Goal: Check status: Check status

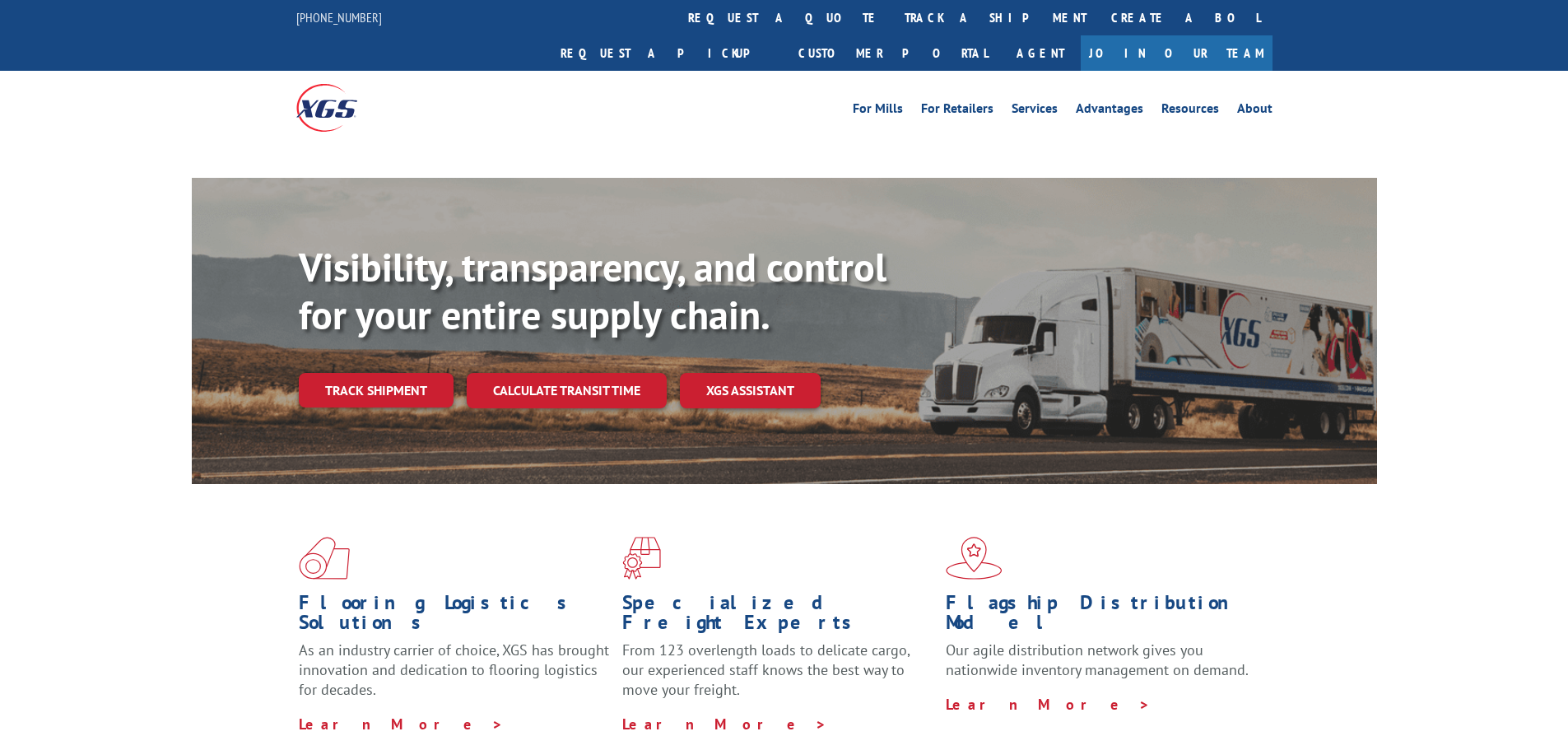
click at [422, 363] on div "Visibility, transparency, and control for your entire supply chain. Track shipm…" at bounding box center [837, 359] width 1078 height 230
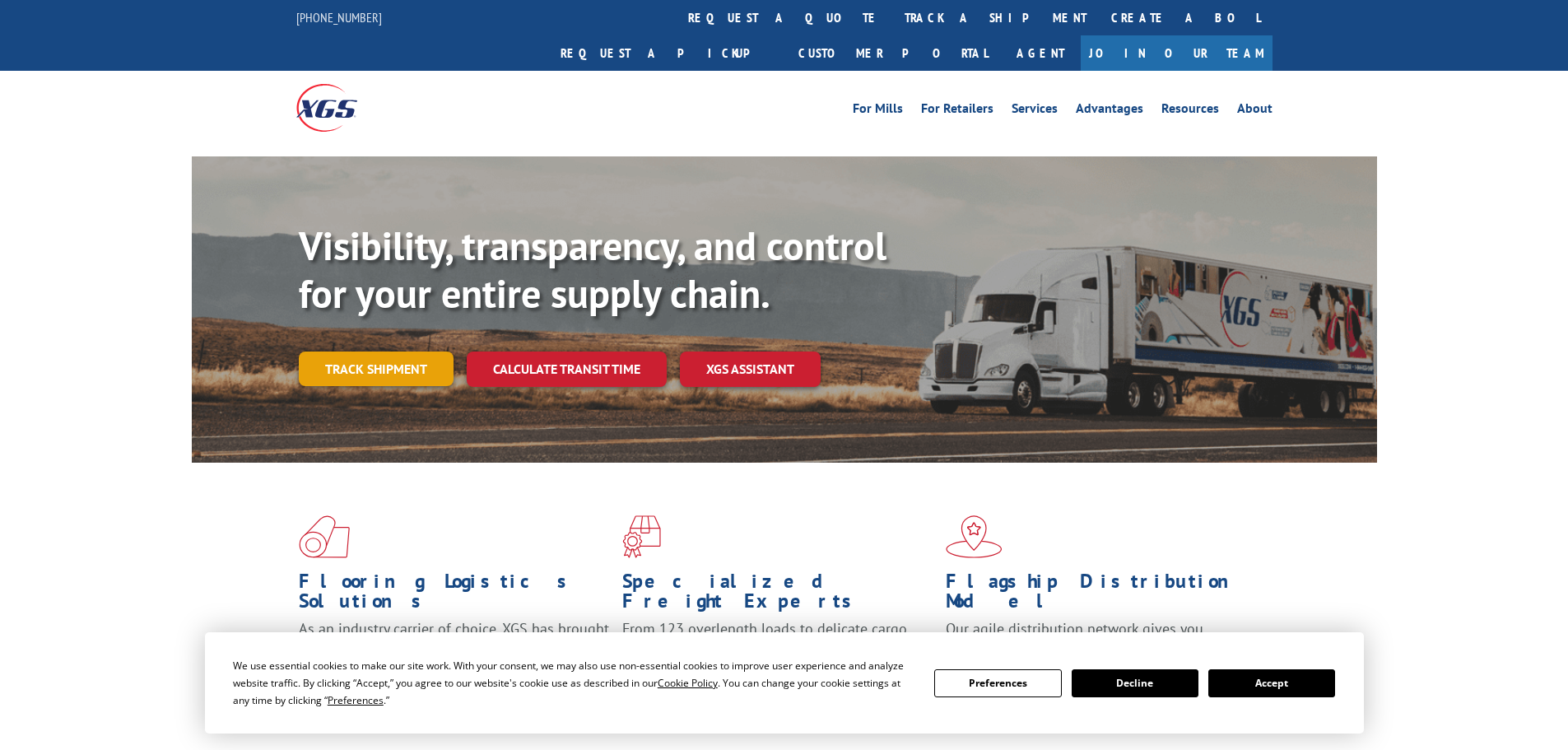
click at [411, 352] on link "Track shipment" at bounding box center [376, 368] width 154 height 34
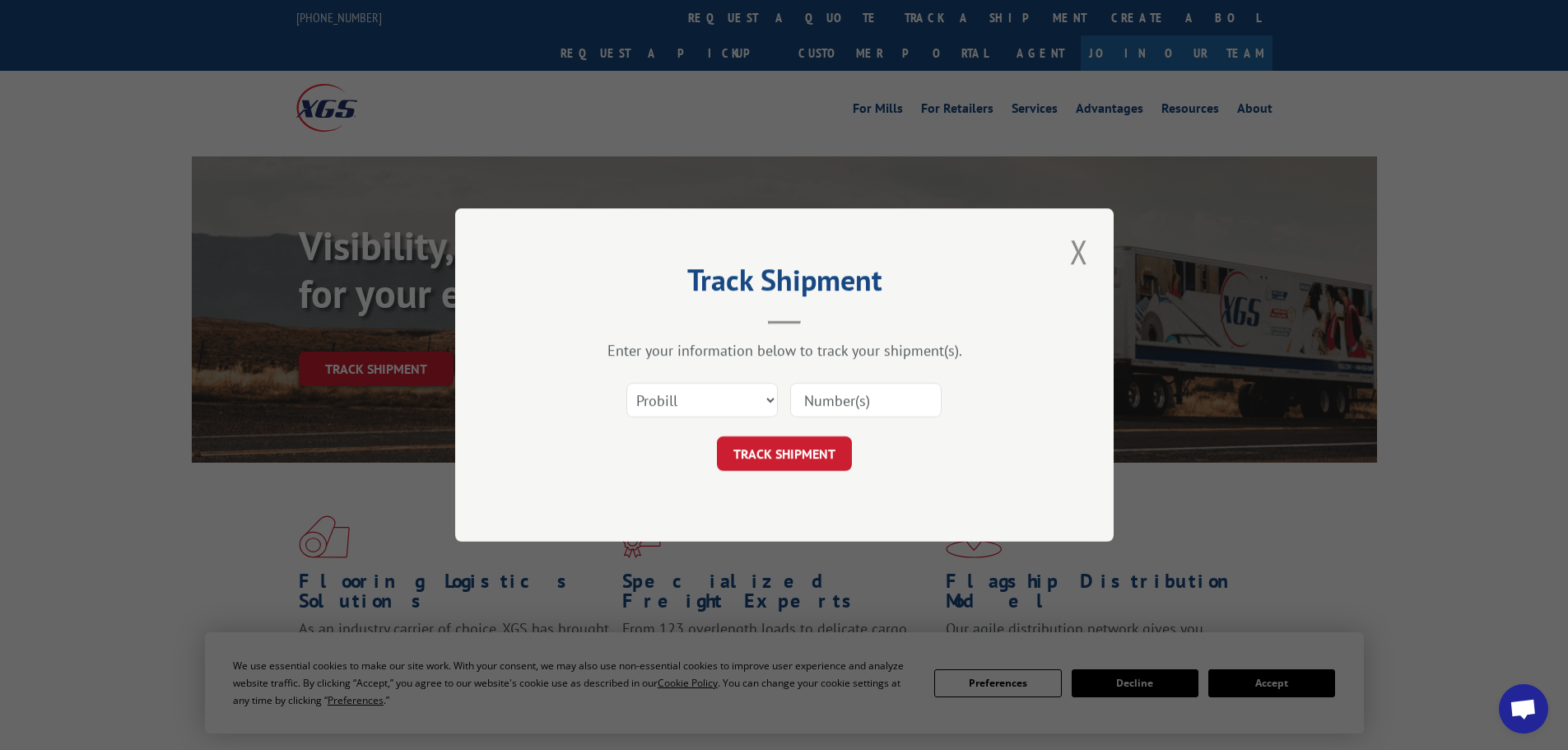
click at [849, 390] on input at bounding box center [866, 399] width 152 height 34
paste input "6378232"
type input "6378232"
click at [800, 446] on button "TRACK SHIPMENT" at bounding box center [784, 453] width 135 height 34
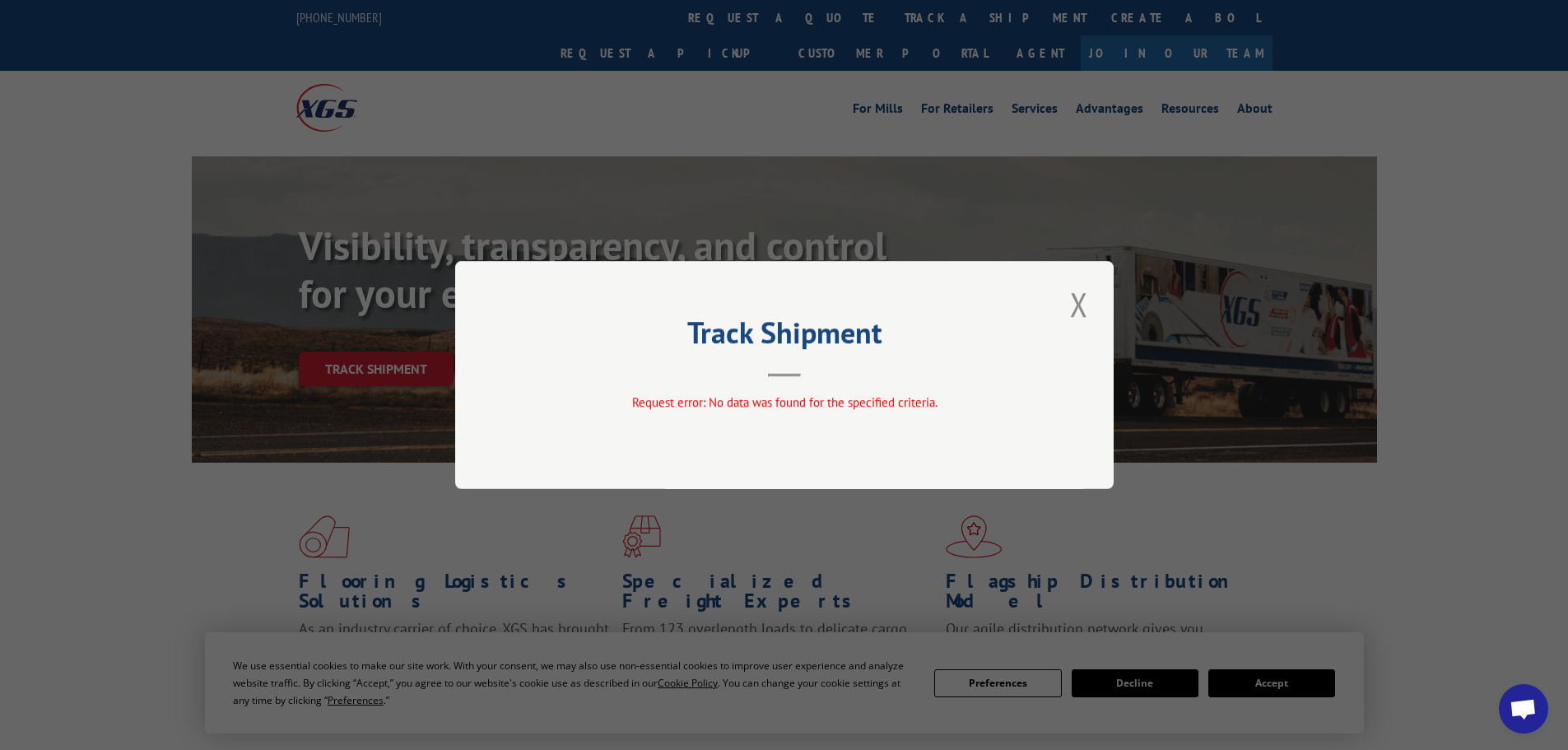
click at [1080, 294] on button "Close modal" at bounding box center [1079, 304] width 28 height 46
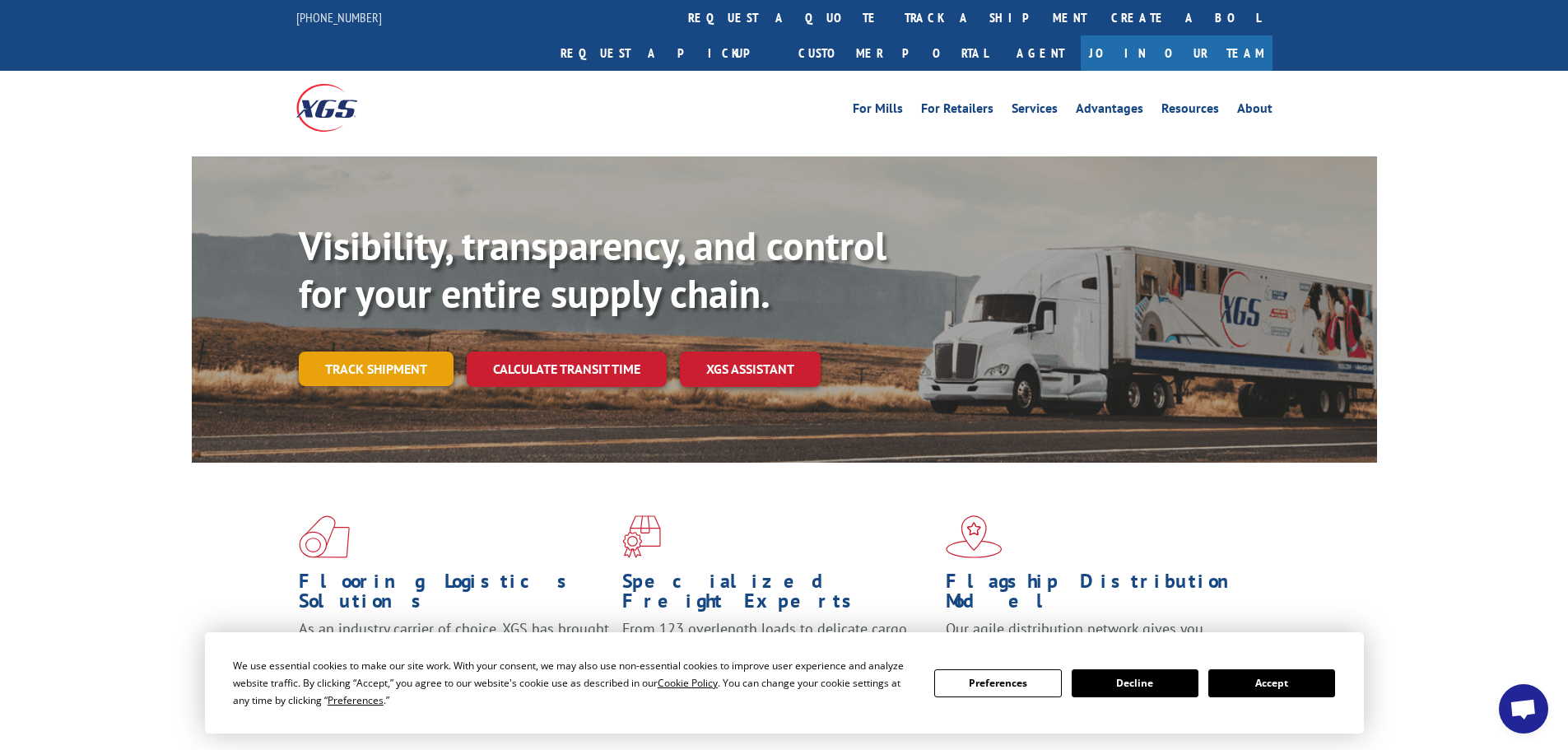
click at [368, 352] on link "Track shipment" at bounding box center [376, 368] width 154 height 34
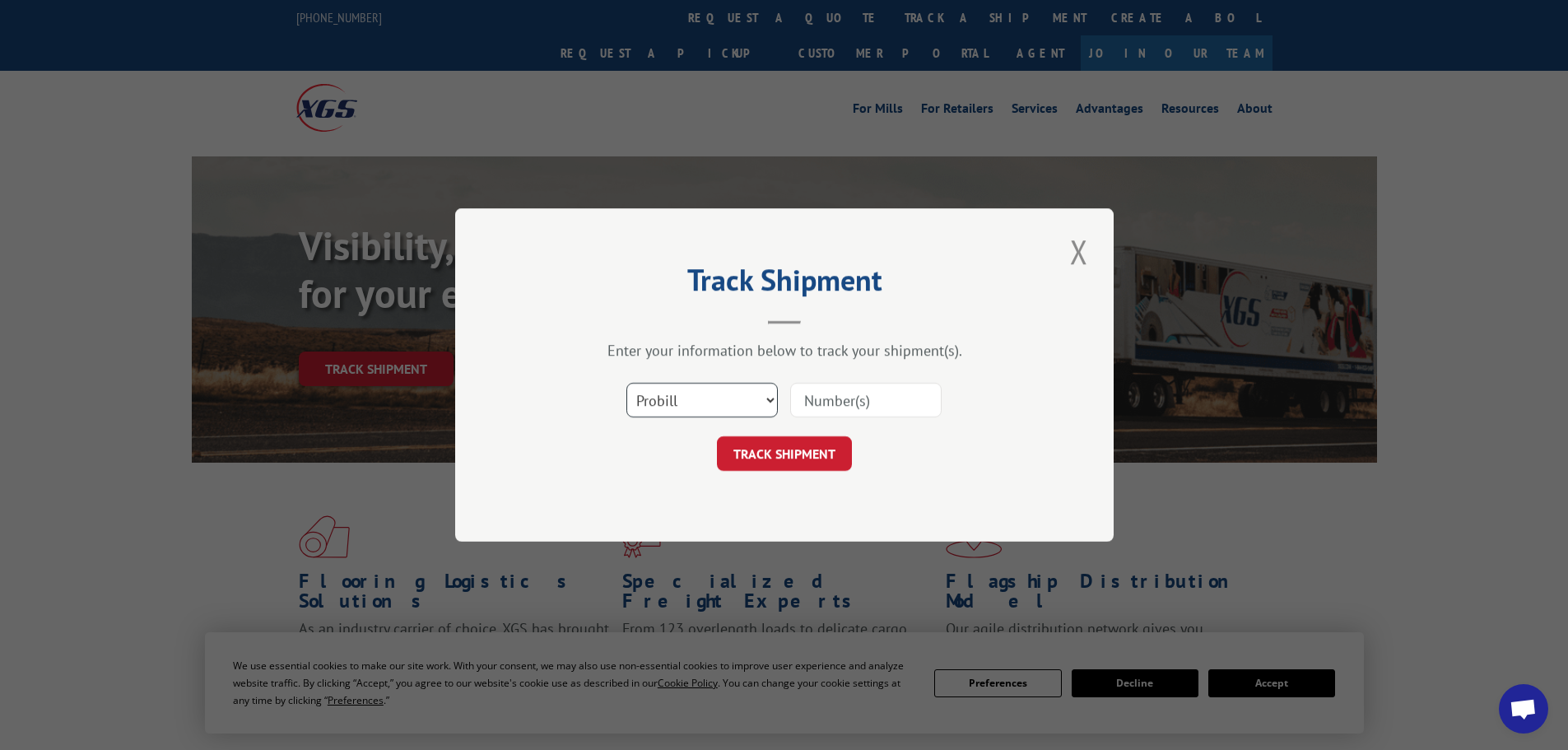
click at [692, 398] on select "Select category... Probill BOL PO" at bounding box center [702, 399] width 152 height 34
select select "bol"
click at [626, 382] on select "Select category... Probill BOL PO" at bounding box center [702, 399] width 152 height 34
click at [852, 388] on input at bounding box center [866, 399] width 152 height 34
paste input "6378232"
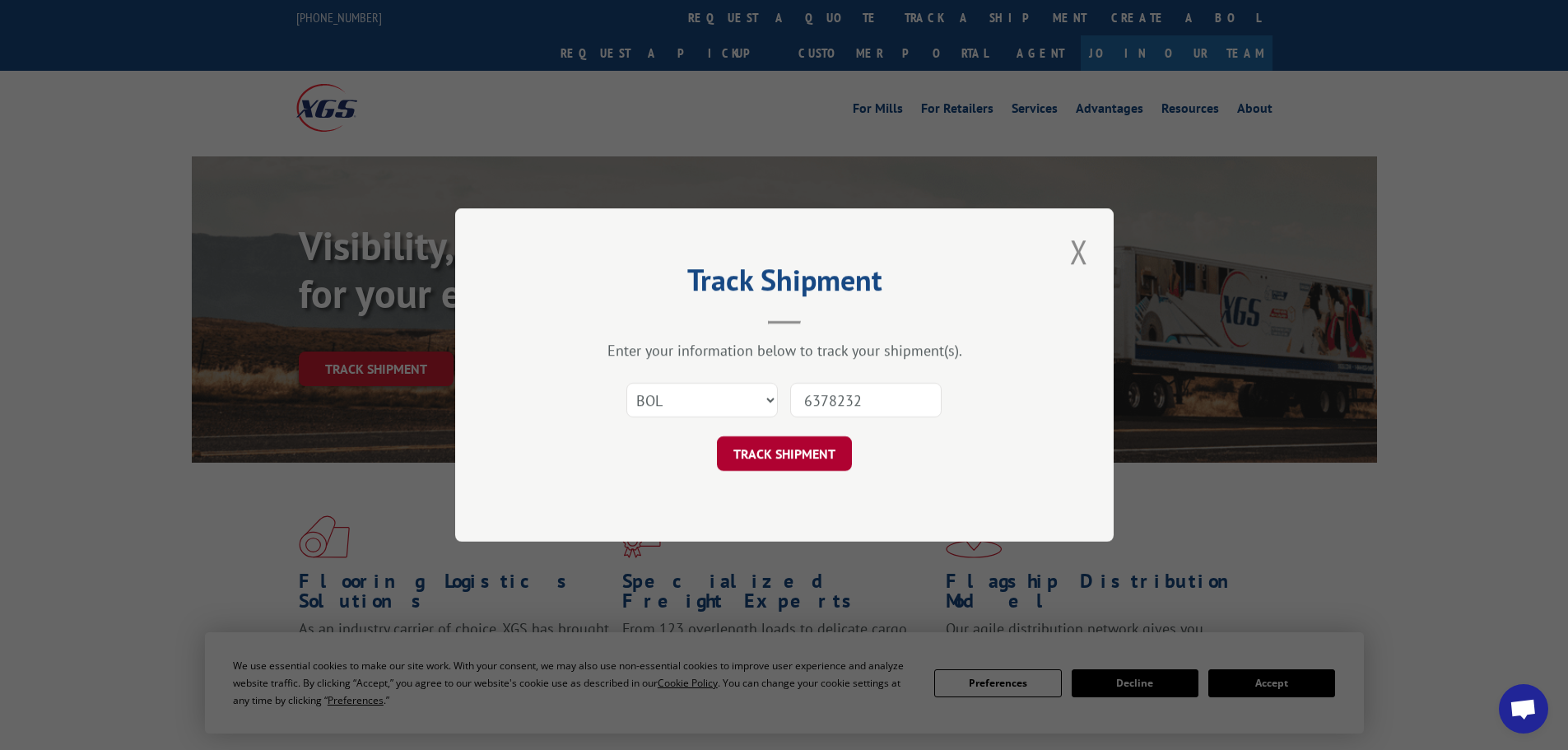
type input "6378232"
click at [783, 449] on button "TRACK SHIPMENT" at bounding box center [784, 453] width 135 height 34
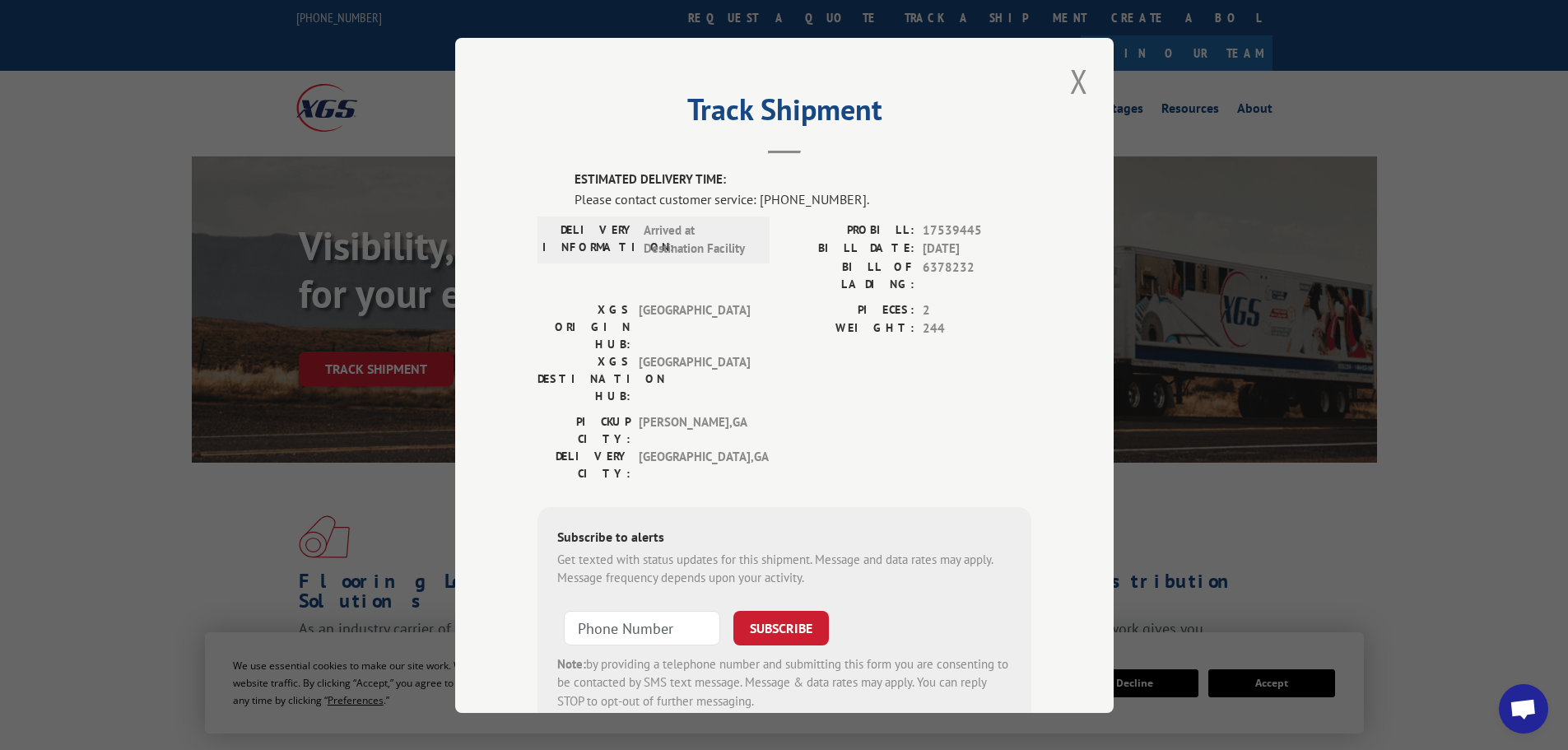
click at [942, 232] on span "17539445" at bounding box center [977, 231] width 109 height 19
copy span "17539445"
drag, startPoint x: 1073, startPoint y: 85, endPoint x: 1041, endPoint y: 75, distance: 33.5
click at [1074, 85] on button "Close modal" at bounding box center [1079, 82] width 28 height 46
